Goal: Browse casually

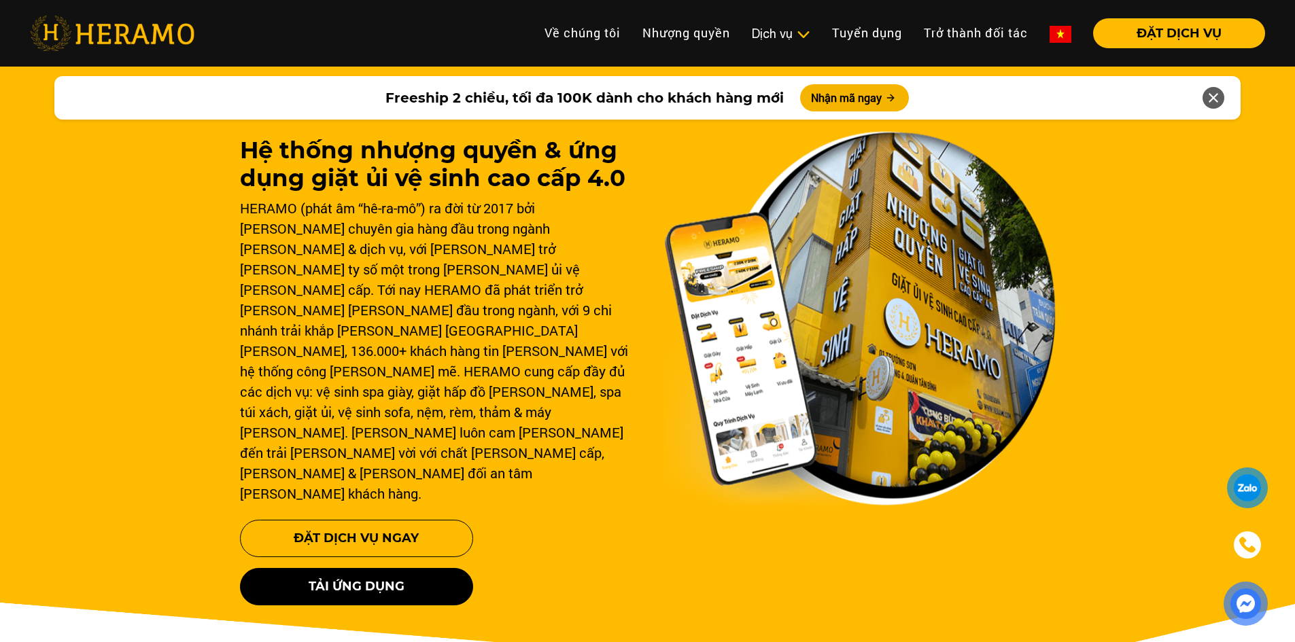
click at [1048, 36] on link at bounding box center [1059, 33] width 43 height 30
click at [1051, 37] on img at bounding box center [1060, 34] width 22 height 17
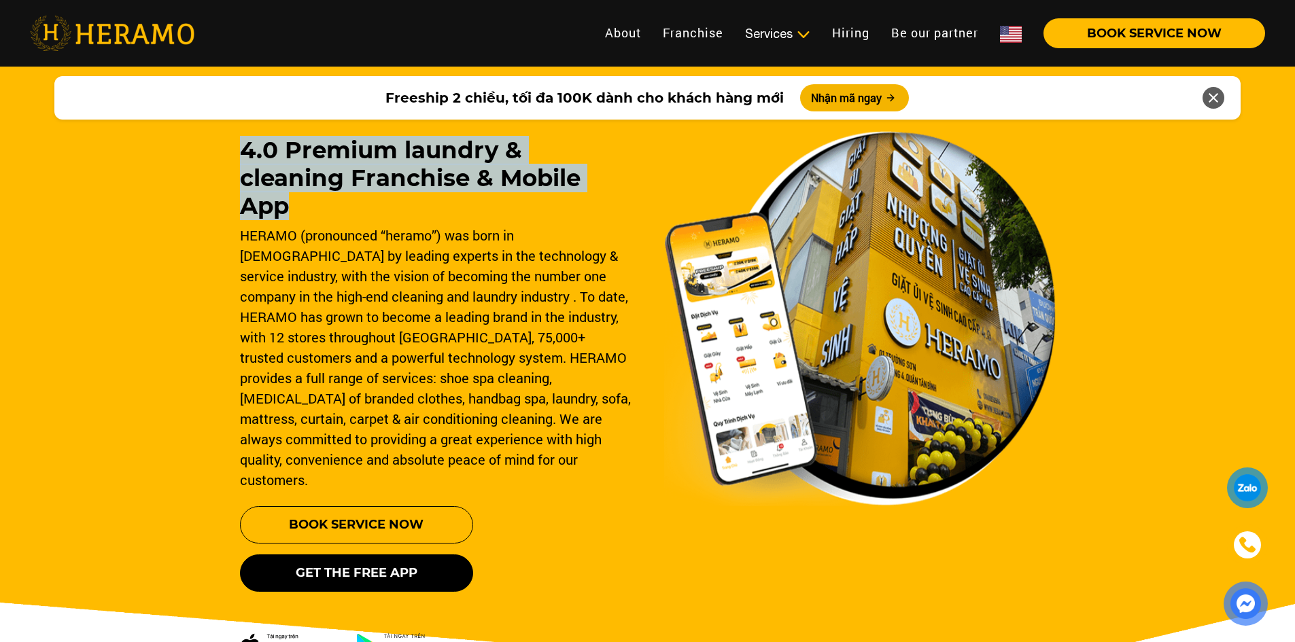
drag, startPoint x: 256, startPoint y: 149, endPoint x: 540, endPoint y: 183, distance: 285.4
click at [540, 183] on div "4.0 Premium laundry & cleaning Franchise & Mobile App HERAMO (pronounced “heram…" at bounding box center [647, 386] width 1295 height 652
copy h1 "4.0 Premium laundry & cleaning Franchise & Mobile App"
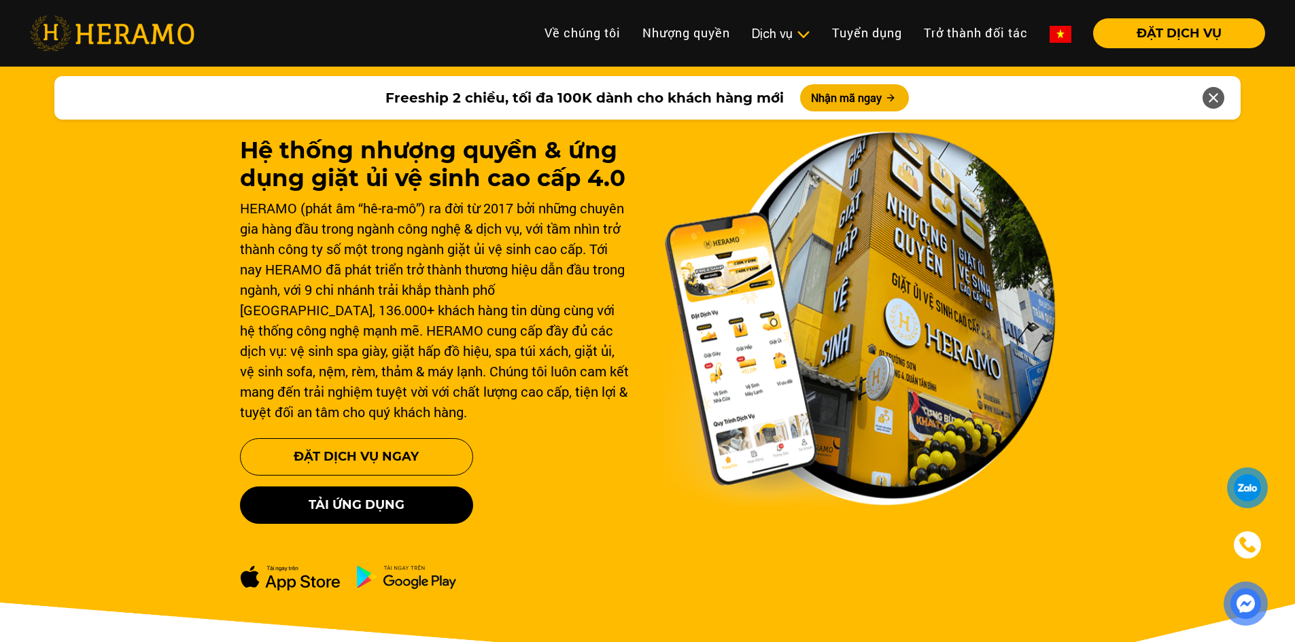
click at [1051, 31] on img at bounding box center [1060, 34] width 22 height 17
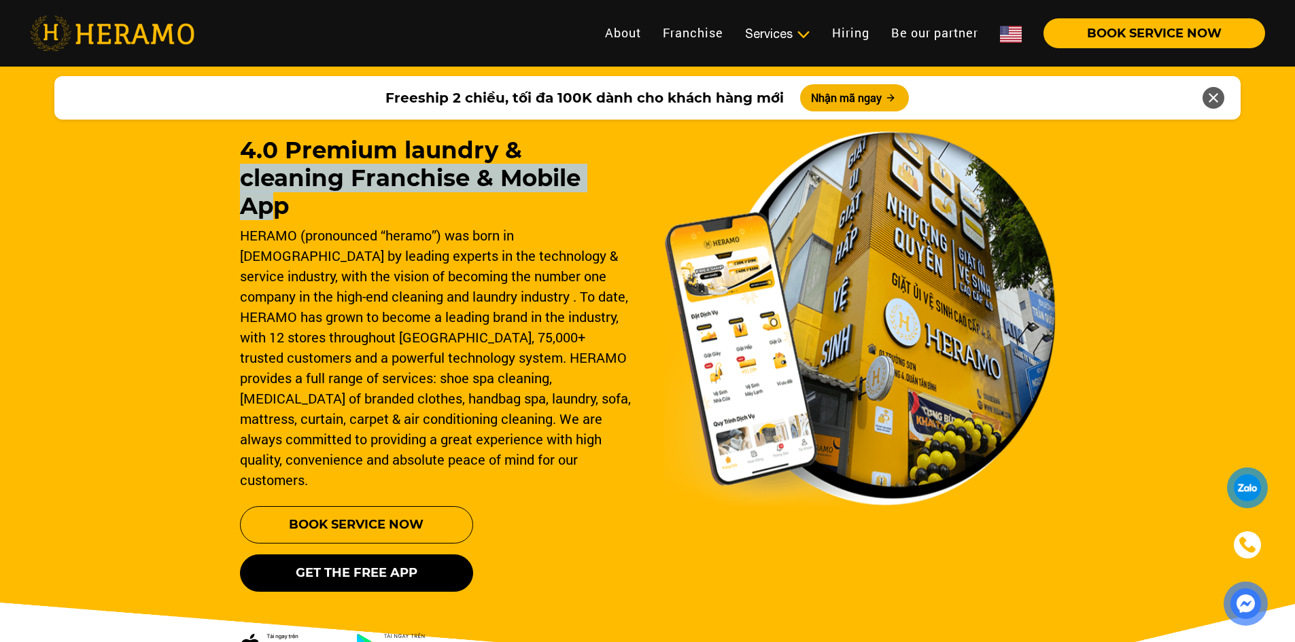
click at [509, 169] on h1 "4.0 Premium laundry & cleaning Franchise & Mobile App" at bounding box center [435, 178] width 391 height 83
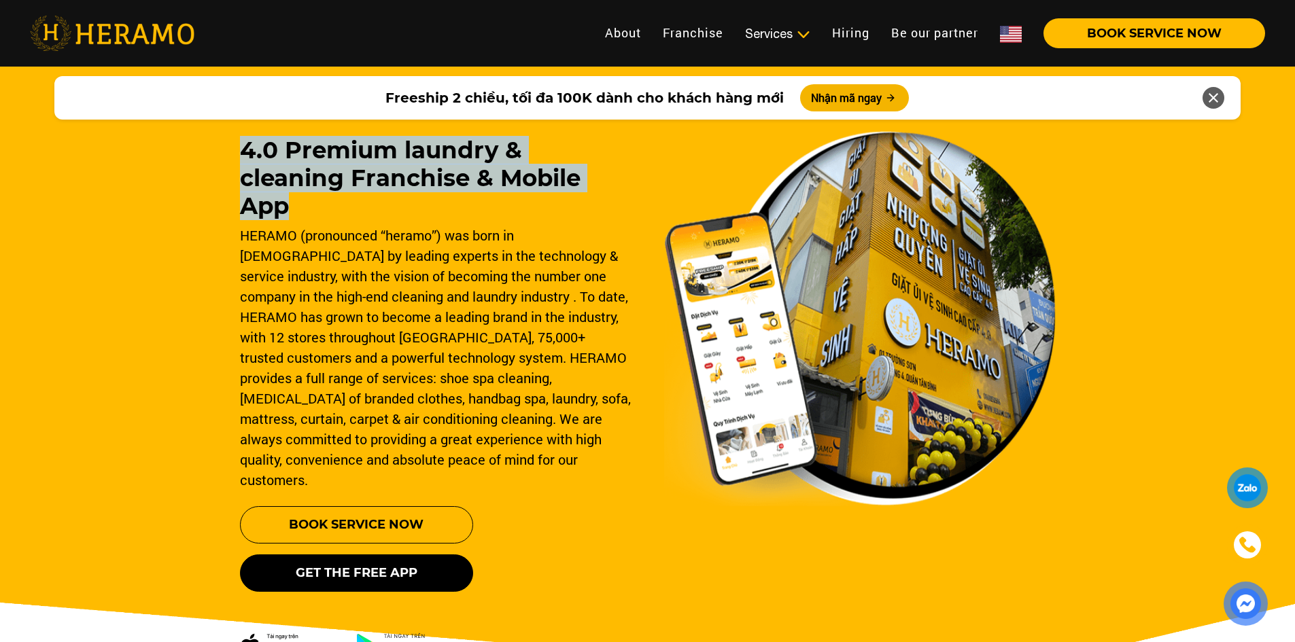
drag, startPoint x: 552, startPoint y: 188, endPoint x: 226, endPoint y: 144, distance: 329.7
click at [226, 144] on div "4.0 Premium laundry & cleaning Franchise & Mobile App HERAMO (pronounced “heram…" at bounding box center [647, 386] width 1295 height 652
copy h1 "4.0 Premium laundry & cleaning Franchise & Mobile App"
